Goal: Transaction & Acquisition: Purchase product/service

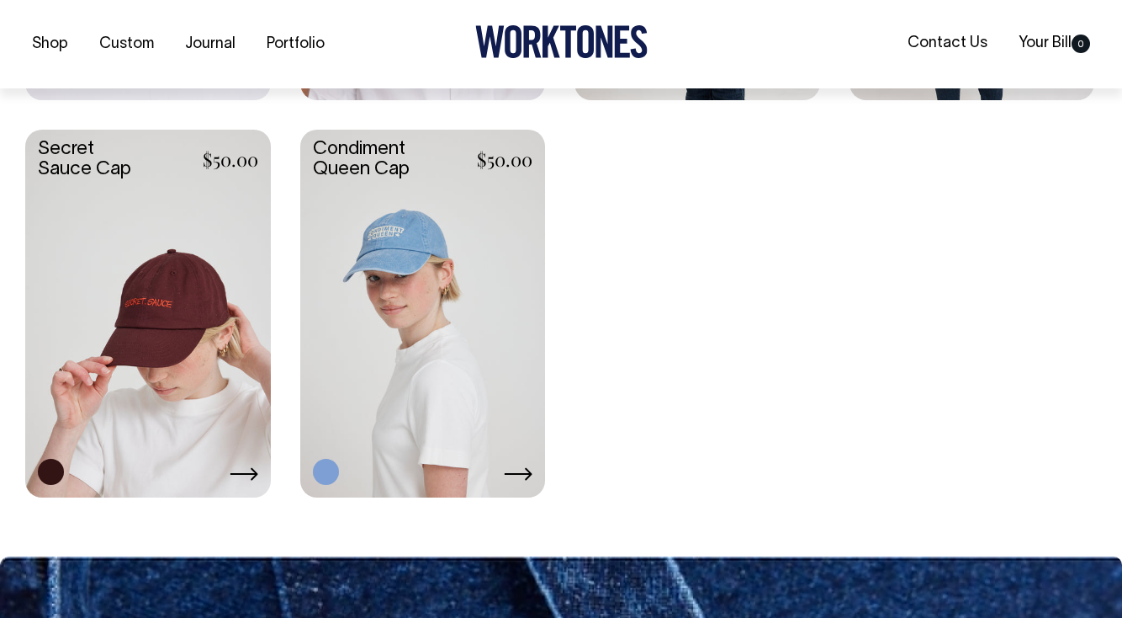
scroll to position [2749, 0]
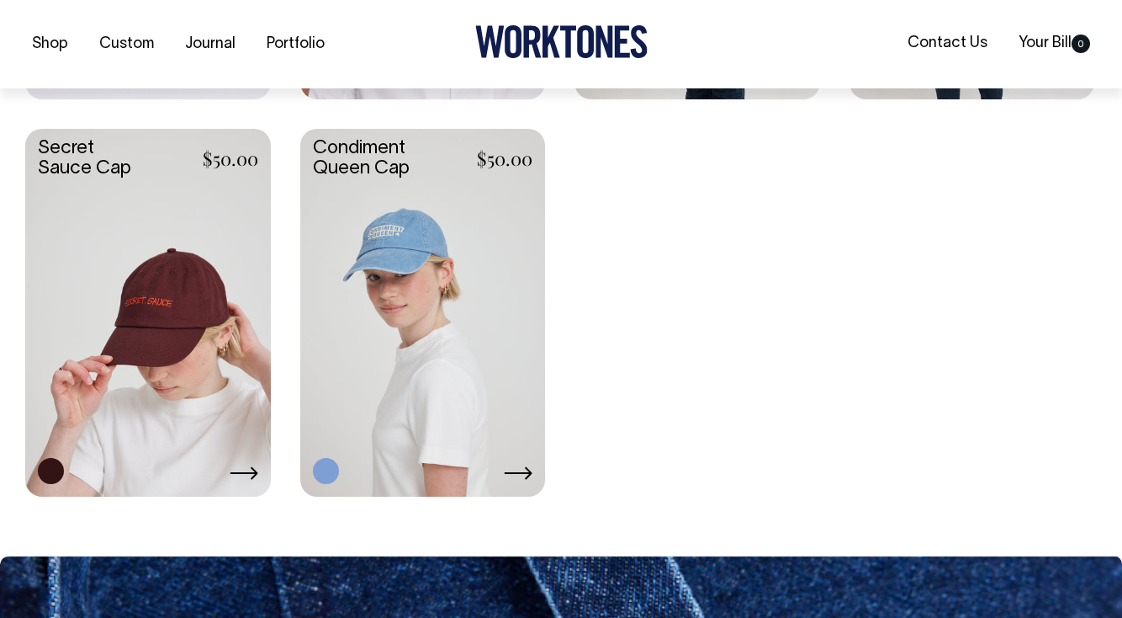
click at [439, 358] on link at bounding box center [423, 311] width 246 height 364
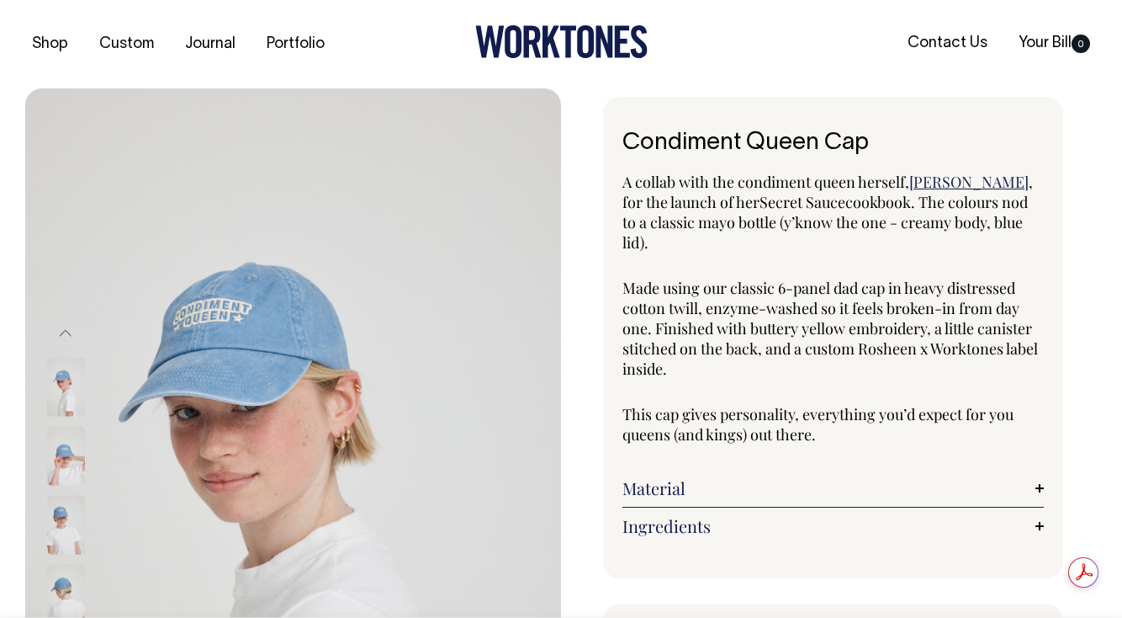
click at [61, 464] on img at bounding box center [66, 455] width 38 height 59
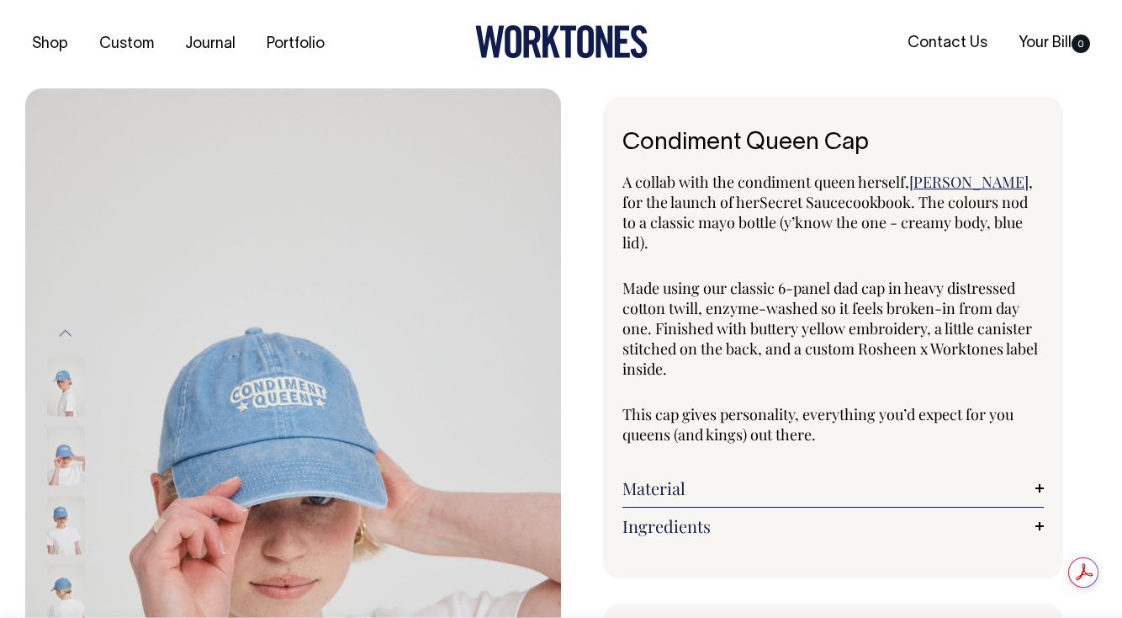
click at [57, 526] on div at bounding box center [88, 559] width 84 height 966
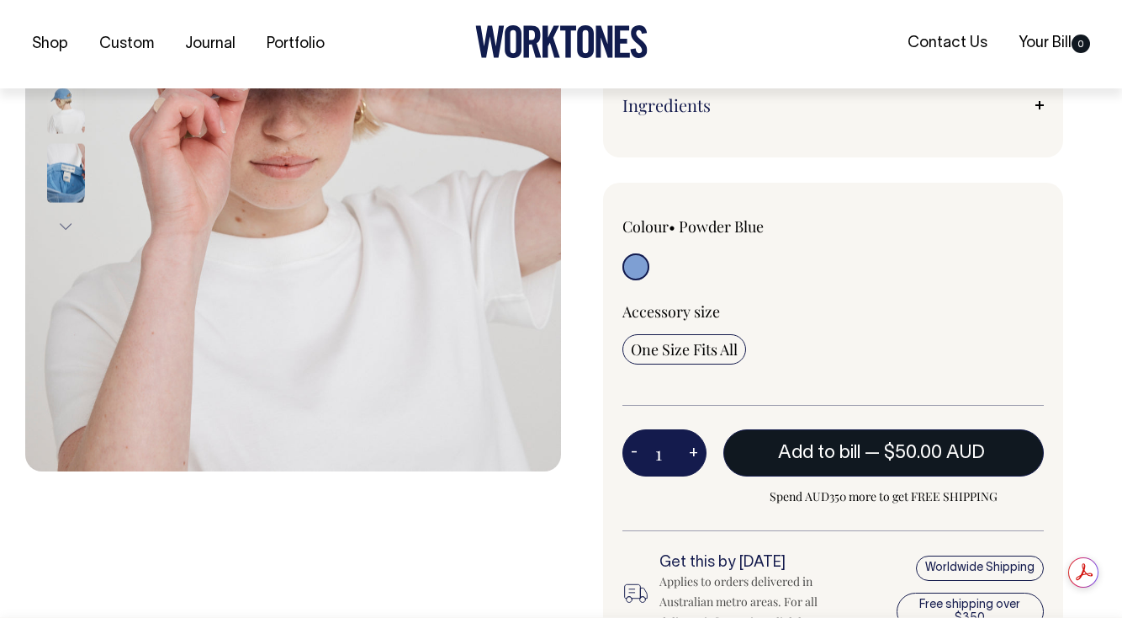
click at [844, 442] on button "Add to bill — $50.00 AUD" at bounding box center [884, 452] width 321 height 47
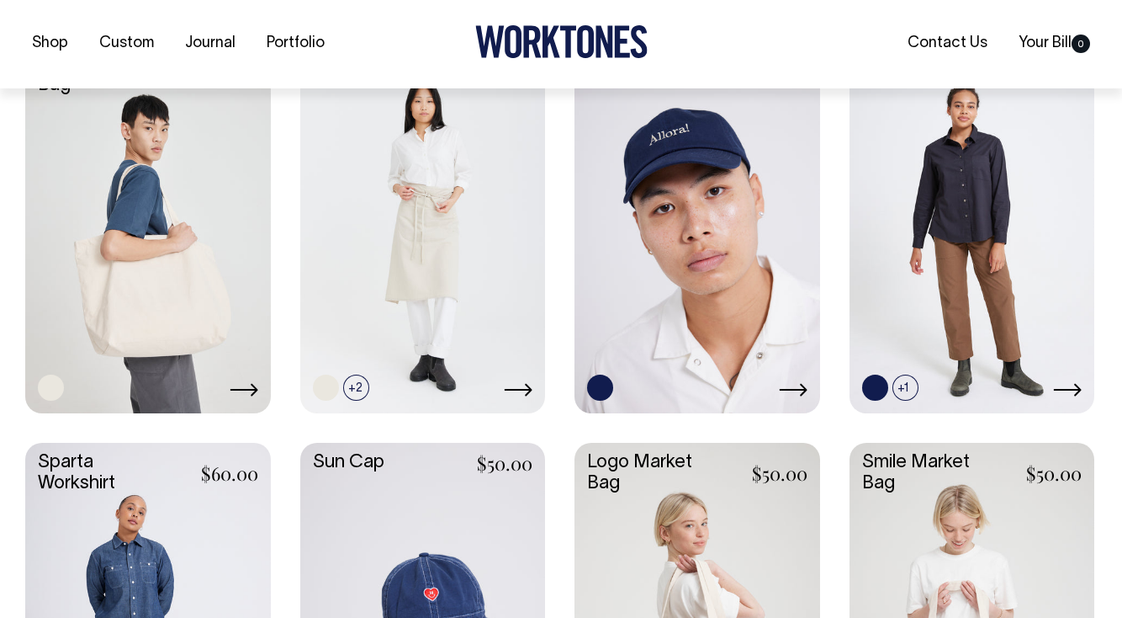
scroll to position [2039, 0]
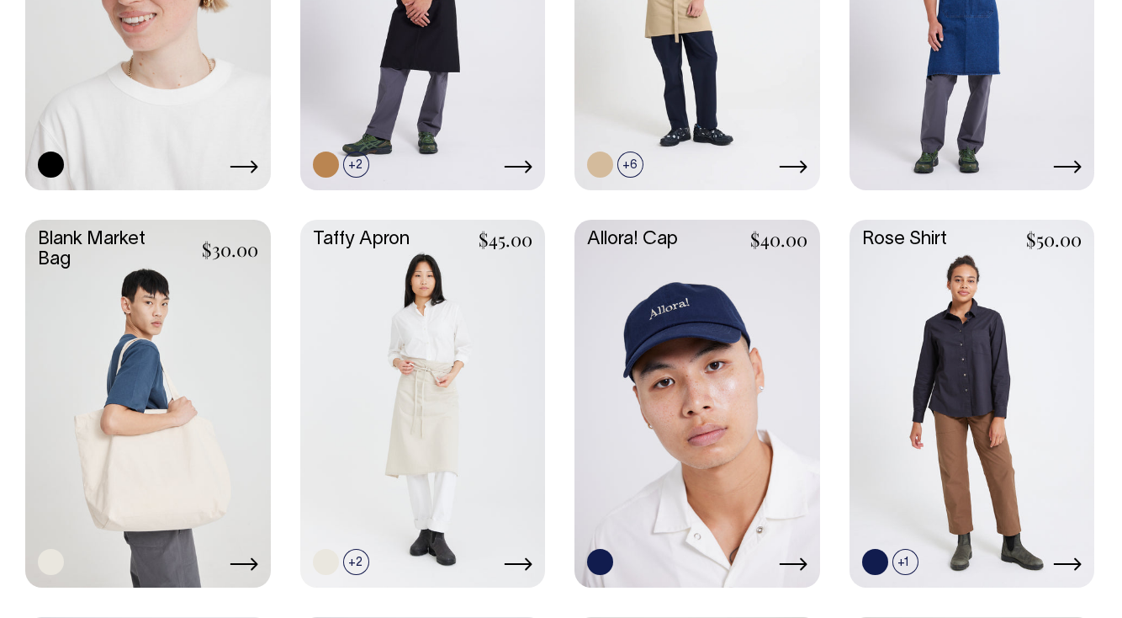
click at [694, 352] on link at bounding box center [698, 402] width 246 height 364
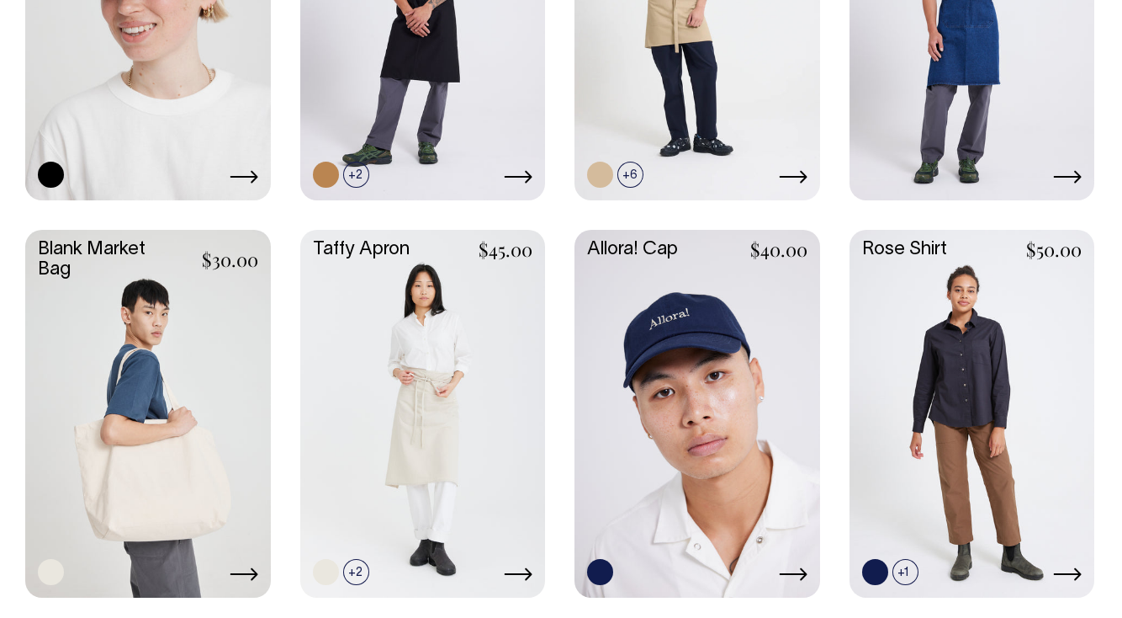
scroll to position [1852, 0]
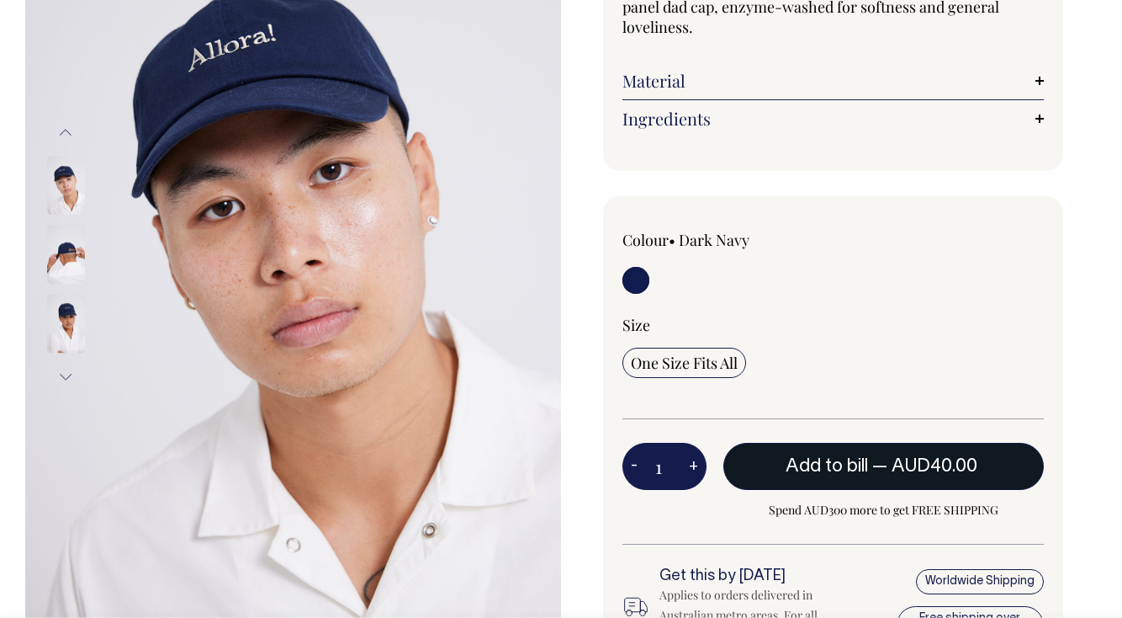
click at [842, 458] on span "Add to bill" at bounding box center [827, 466] width 82 height 17
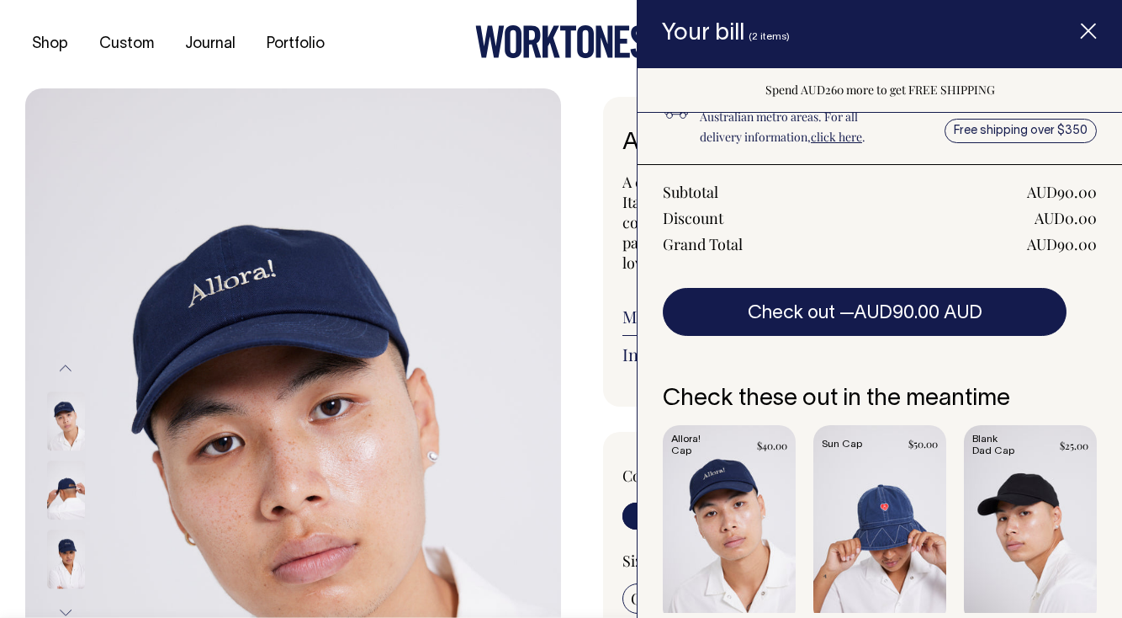
scroll to position [443, 0]
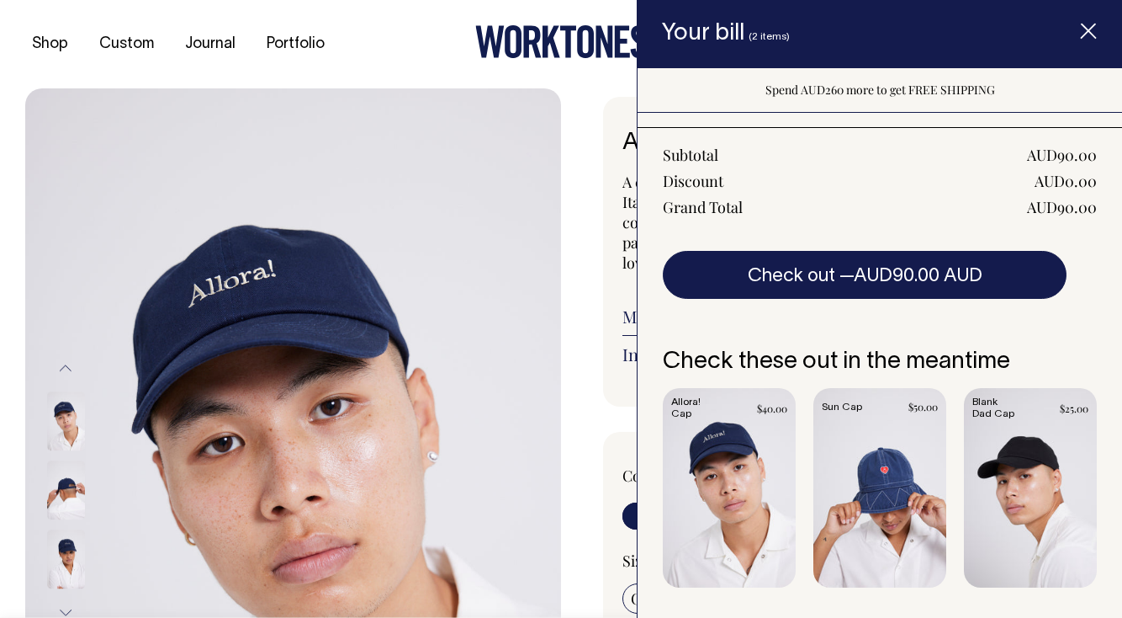
click at [886, 271] on span "AUD90.00 AUD" at bounding box center [918, 276] width 129 height 17
